Goal: Navigation & Orientation: Go to known website

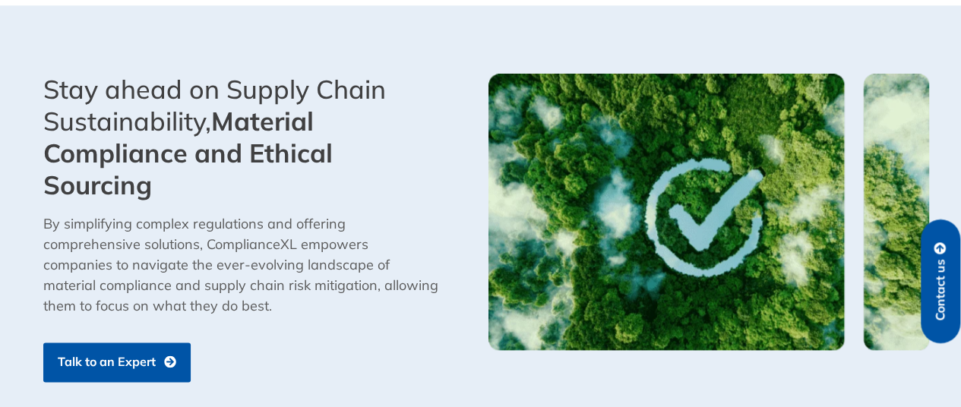
scroll to position [956, 0]
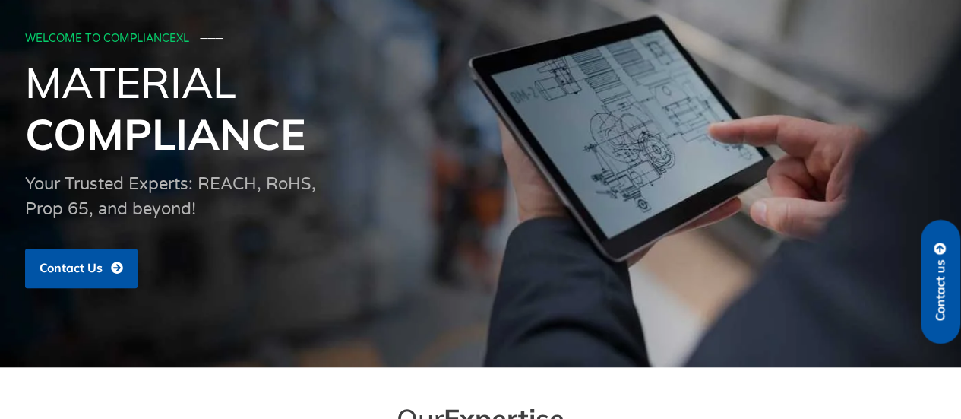
scroll to position [169, 0]
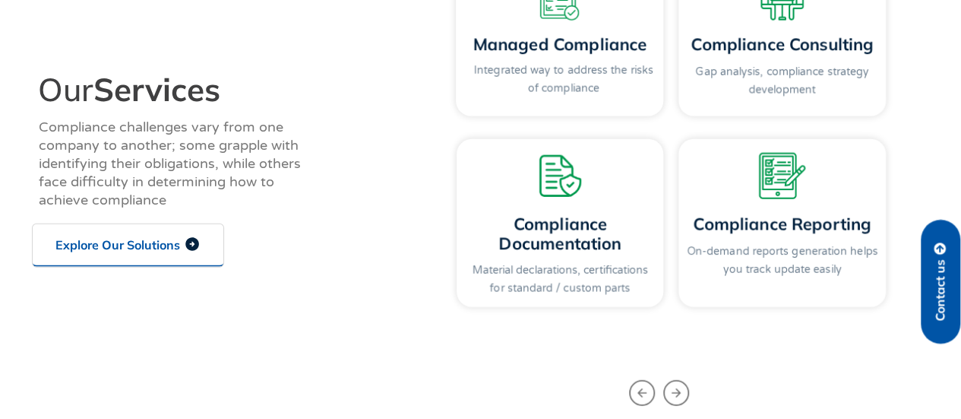
scroll to position [1115, 0]
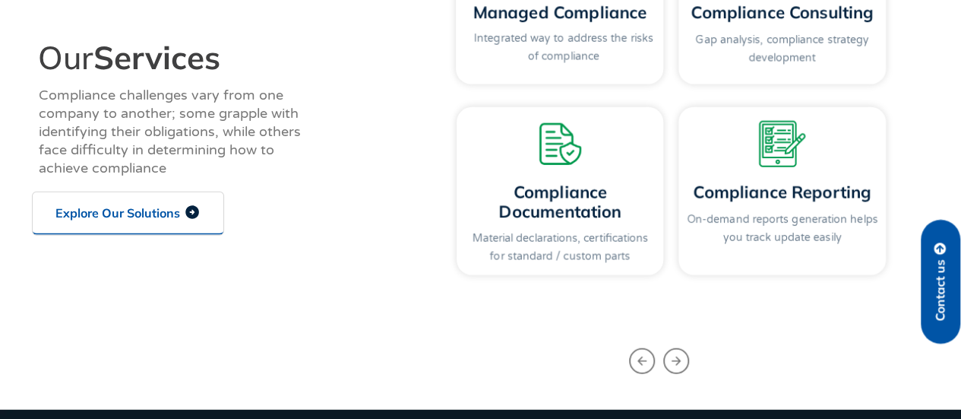
scroll to position [228, 0]
